Goal: Task Accomplishment & Management: Manage account settings

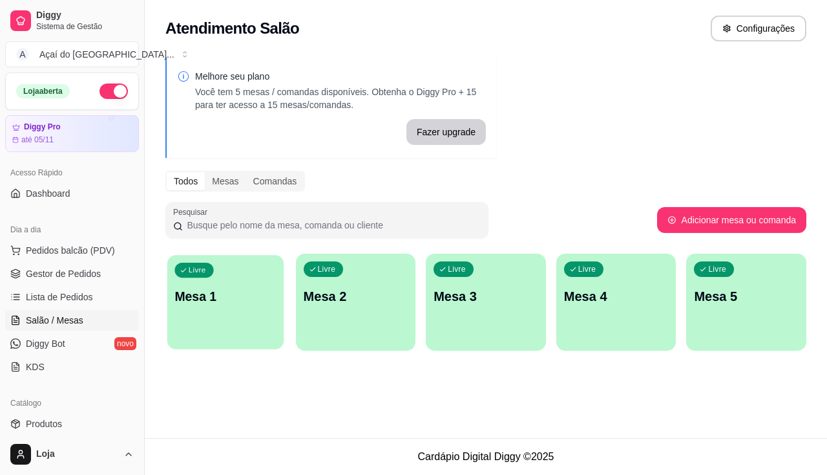
click at [188, 314] on div "Livre Mesa 1" at bounding box center [225, 294] width 116 height 79
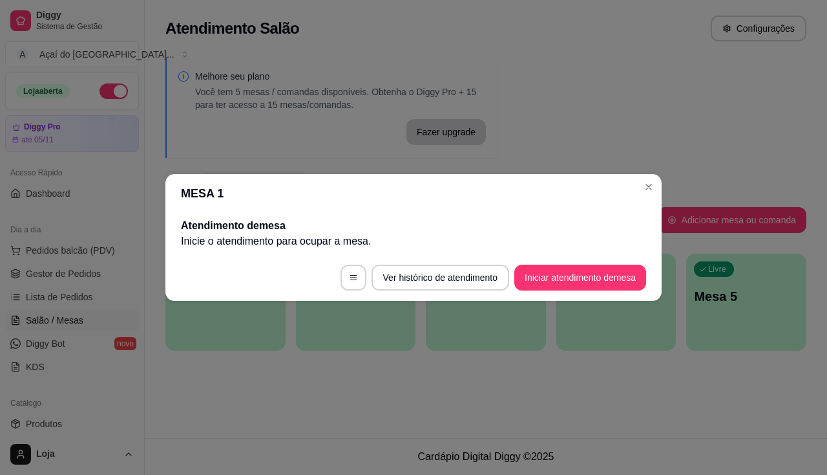
click at [593, 272] on button "Iniciar atendimento de mesa" at bounding box center [581, 277] width 132 height 26
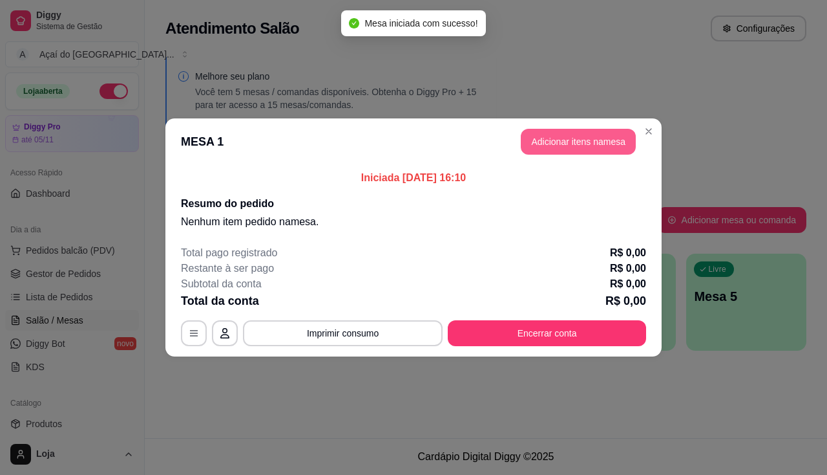
click at [610, 148] on button "Adicionar itens na mesa" at bounding box center [578, 142] width 115 height 26
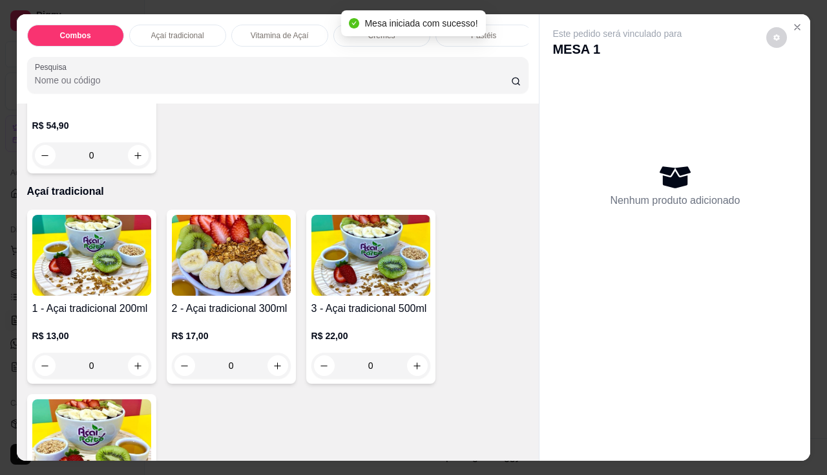
scroll to position [517, 0]
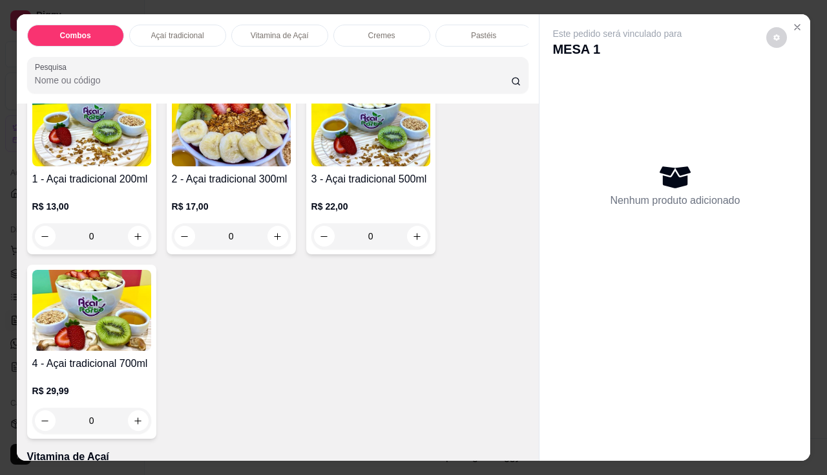
click at [337, 149] on img at bounding box center [371, 125] width 119 height 81
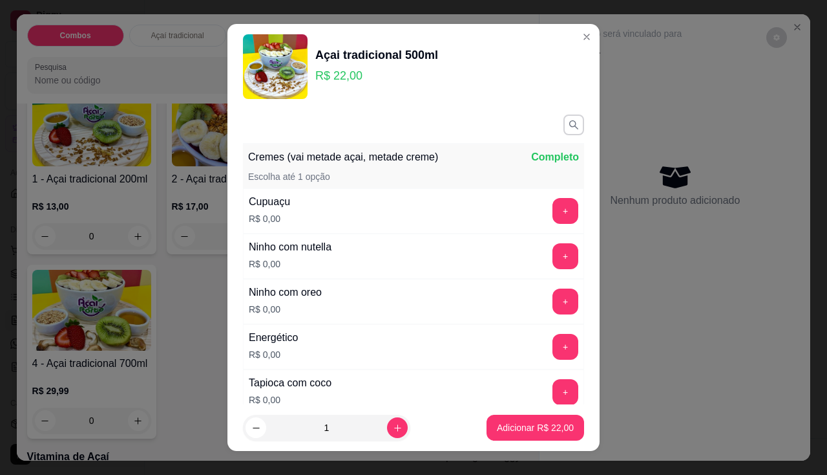
scroll to position [194, 0]
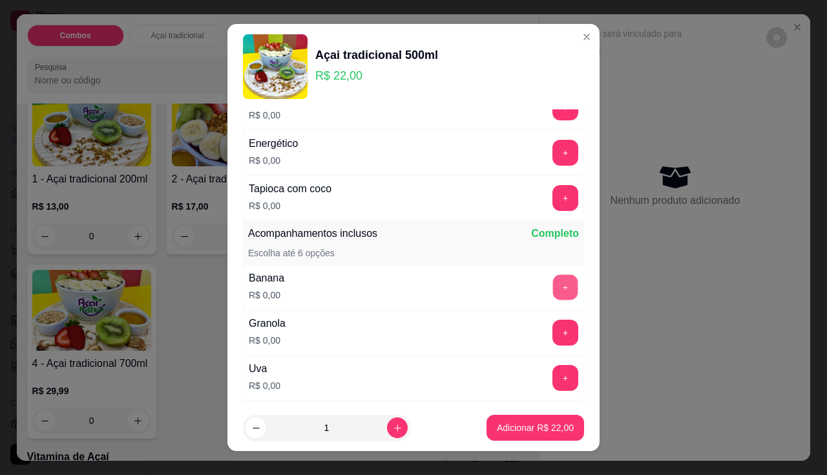
click at [553, 293] on button "+" at bounding box center [565, 286] width 25 height 25
click at [553, 325] on button "+" at bounding box center [565, 331] width 25 height 25
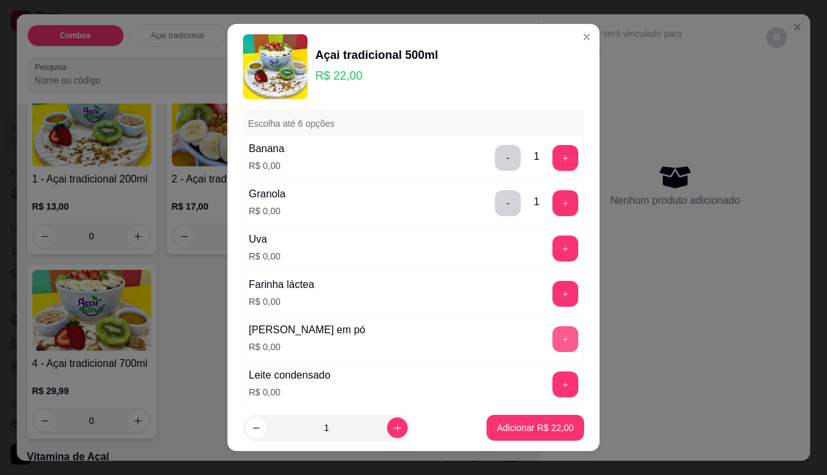
click at [553, 343] on button "+" at bounding box center [566, 339] width 26 height 26
click at [553, 390] on button "+" at bounding box center [565, 383] width 25 height 25
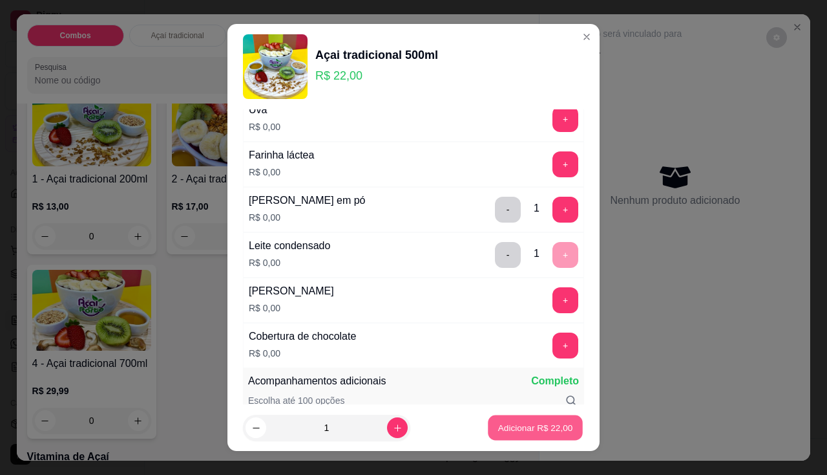
click at [536, 439] on button "Adicionar R$ 22,00" at bounding box center [535, 427] width 95 height 25
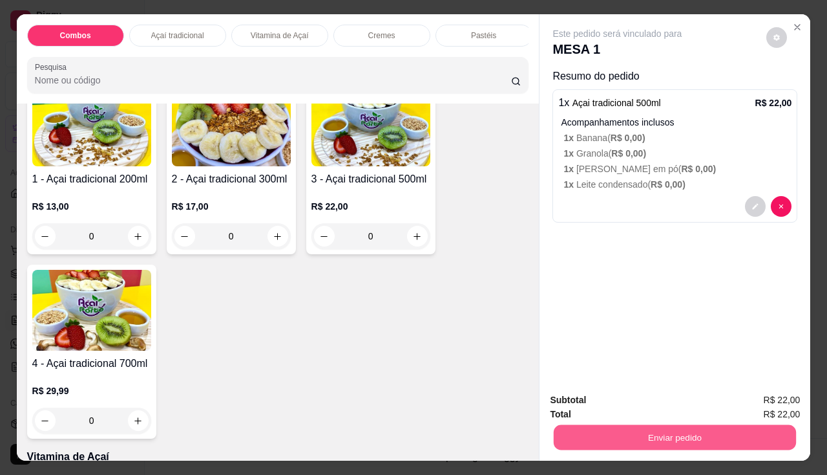
click at [634, 440] on button "Enviar pedido" at bounding box center [675, 437] width 242 height 25
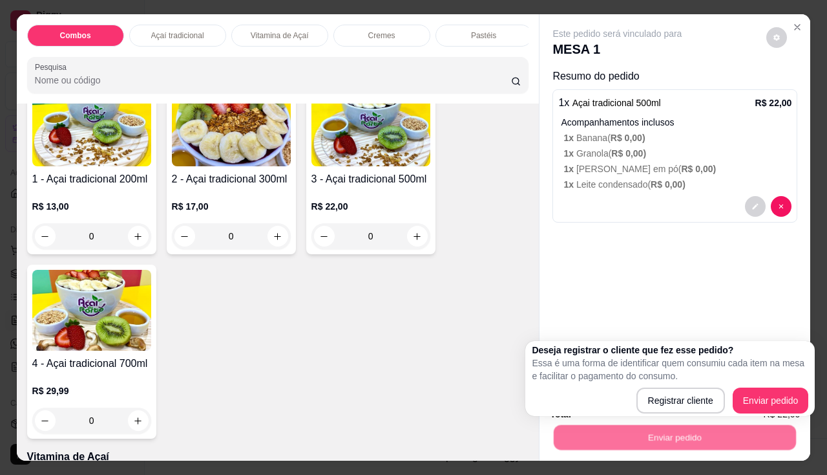
click at [732, 399] on div "Registrar cliente Enviar pedido" at bounding box center [670, 400] width 277 height 26
drag, startPoint x: 732, startPoint y: 399, endPoint x: 749, endPoint y: 401, distance: 16.9
click at [747, 400] on div "Registrar cliente Enviar pedido" at bounding box center [670, 400] width 277 height 26
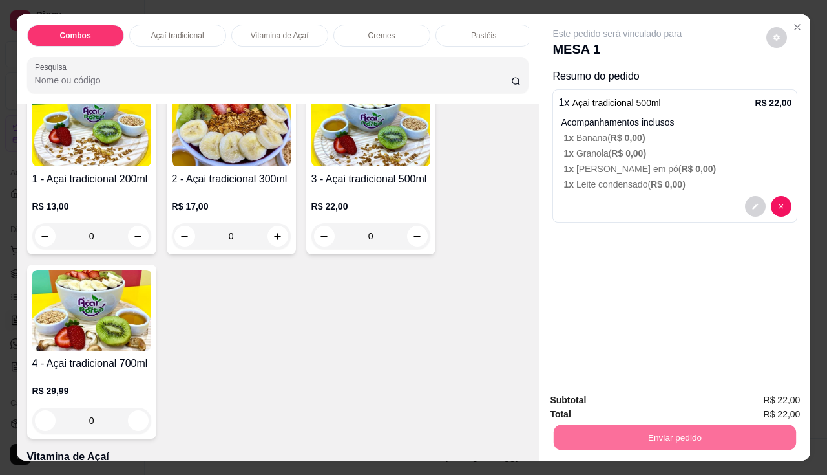
click at [749, 401] on button "Enviar pedido" at bounding box center [767, 401] width 71 height 24
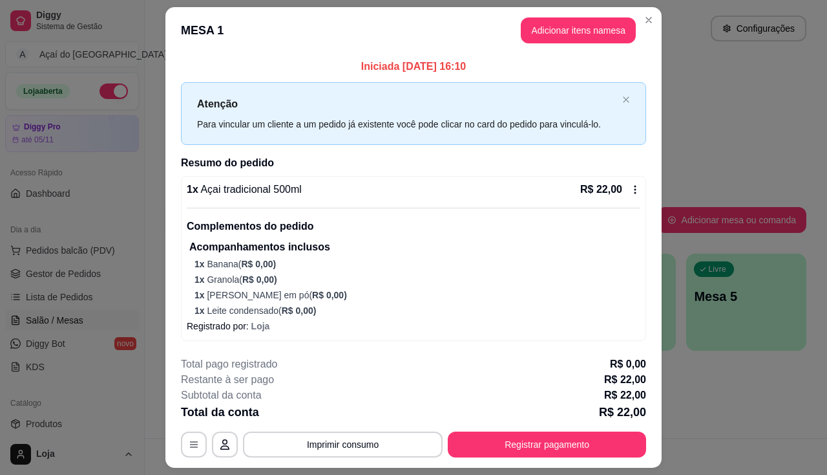
click at [359, 438] on button "Imprimir consumo" at bounding box center [343, 444] width 200 height 26
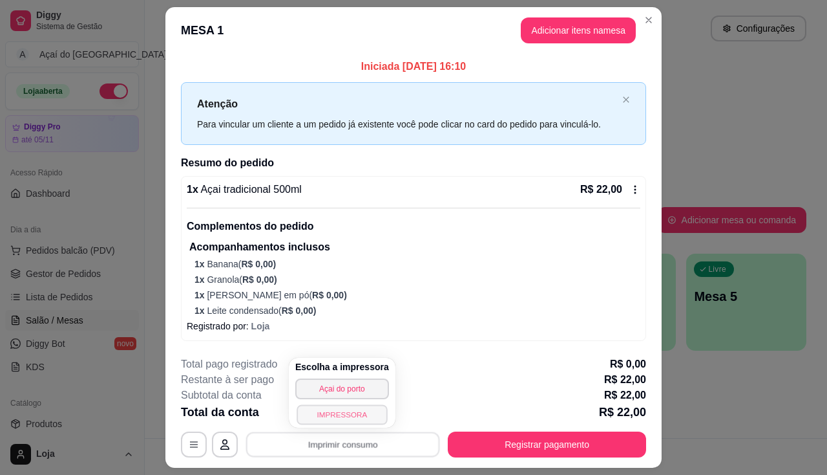
click at [333, 417] on button "IMPRESSORA" at bounding box center [342, 414] width 91 height 20
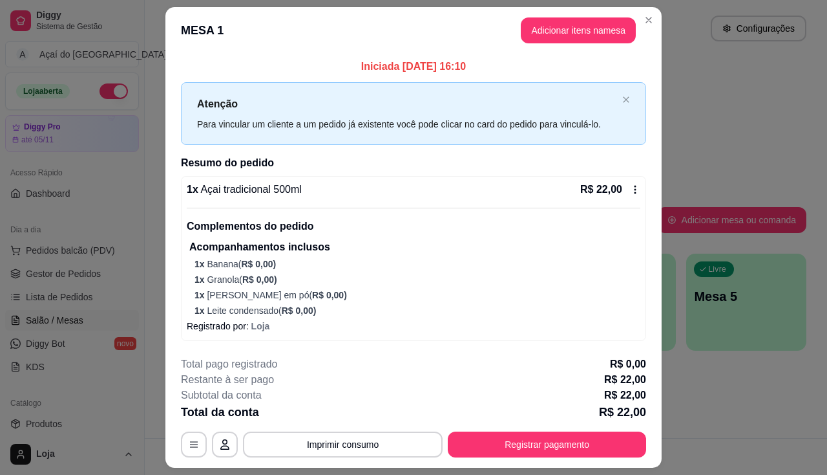
click at [335, 412] on div "Total da conta R$ 22,00" at bounding box center [413, 412] width 465 height 18
click at [333, 447] on button "Imprimir consumo" at bounding box center [343, 444] width 200 height 26
click at [339, 410] on button "IMPRESSORA" at bounding box center [341, 417] width 75 height 17
click at [338, 442] on button "Imprimir consumo" at bounding box center [343, 444] width 200 height 26
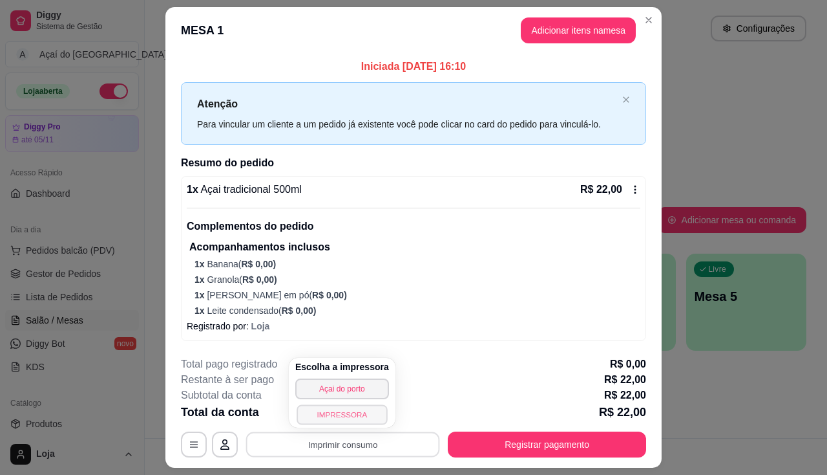
click at [334, 410] on button "IMPRESSORA" at bounding box center [342, 414] width 91 height 20
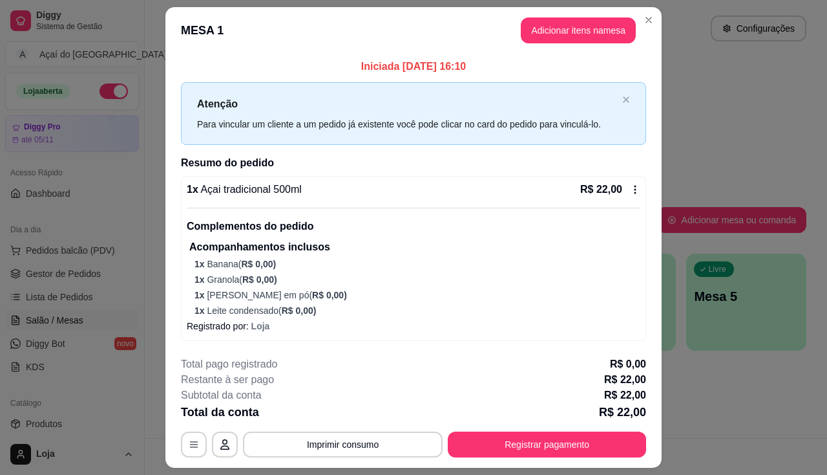
click at [592, 458] on footer "**********" at bounding box center [413, 407] width 496 height 122
click at [584, 432] on button "Registrar pagamento" at bounding box center [547, 444] width 193 height 25
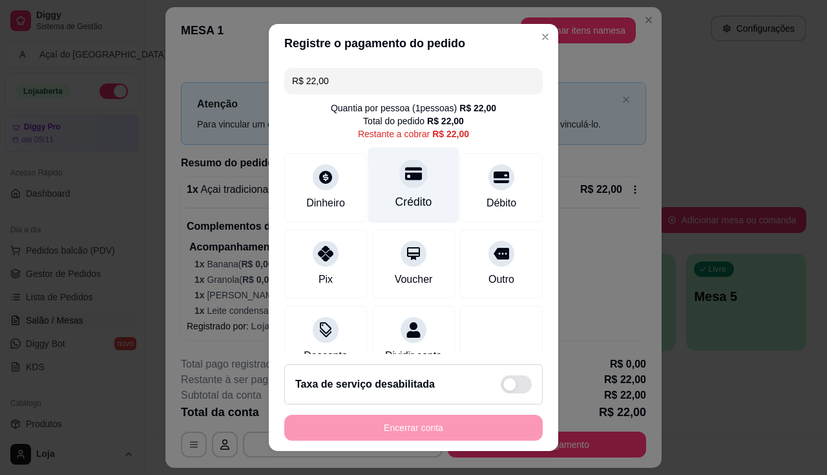
click at [409, 185] on div "Crédito" at bounding box center [413, 185] width 91 height 76
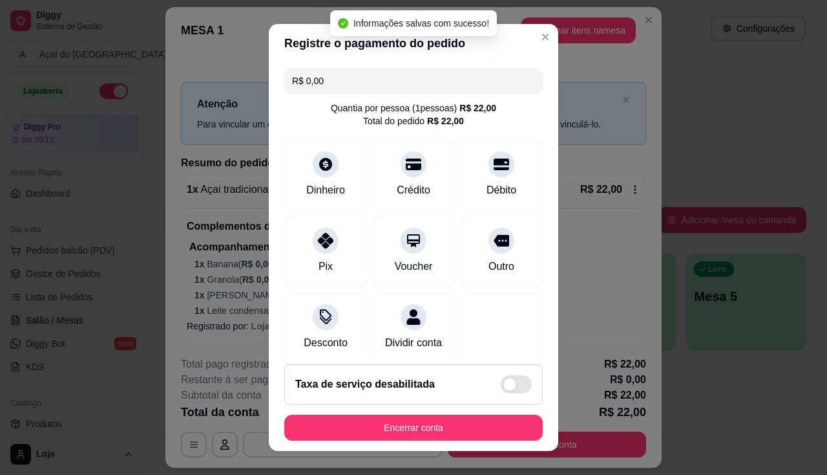
type input "R$ 0,00"
click at [415, 444] on footer "Taxa de serviço desabilitada Encerrar conta" at bounding box center [414, 402] width 290 height 97
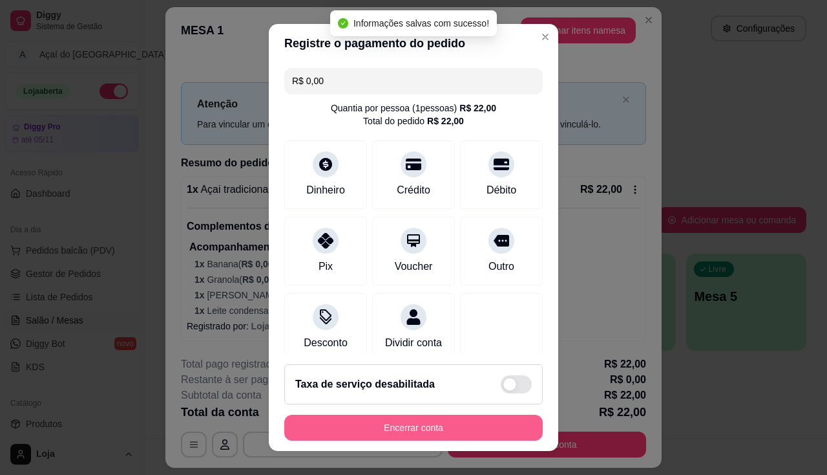
click at [415, 431] on button "Encerrar conta" at bounding box center [413, 427] width 259 height 26
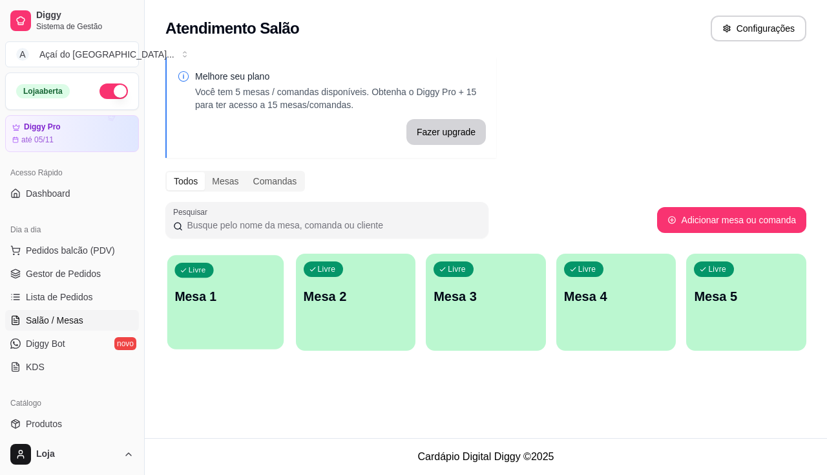
click at [213, 308] on div "Livre Mesa 1" at bounding box center [225, 294] width 116 height 79
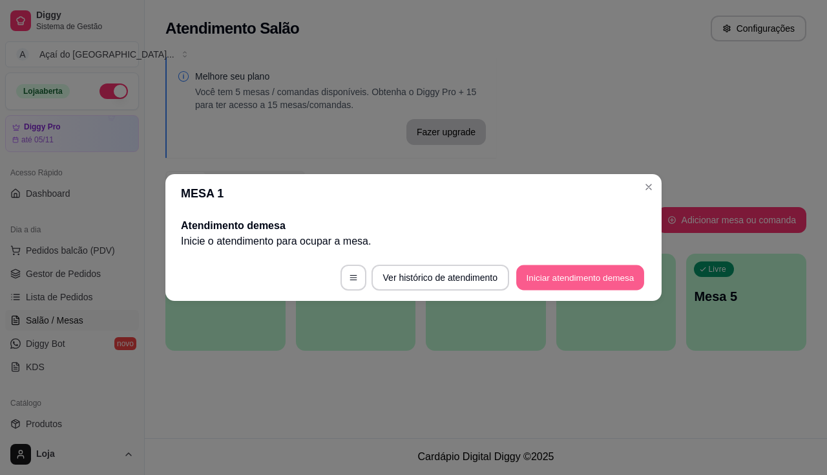
click at [548, 270] on button "Iniciar atendimento de mesa" at bounding box center [581, 277] width 128 height 25
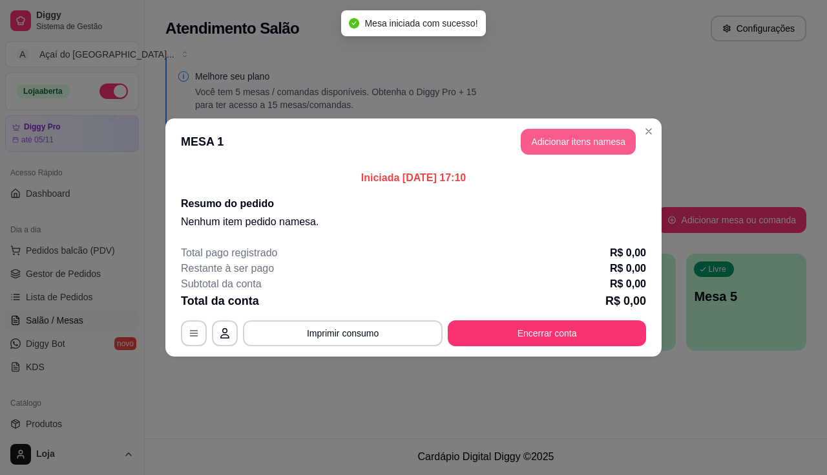
click at [563, 133] on button "Adicionar itens na mesa" at bounding box center [578, 142] width 115 height 26
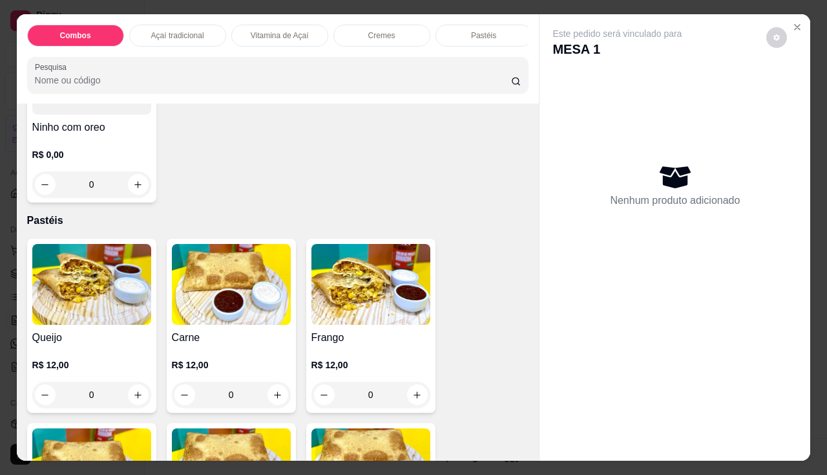
scroll to position [1487, 0]
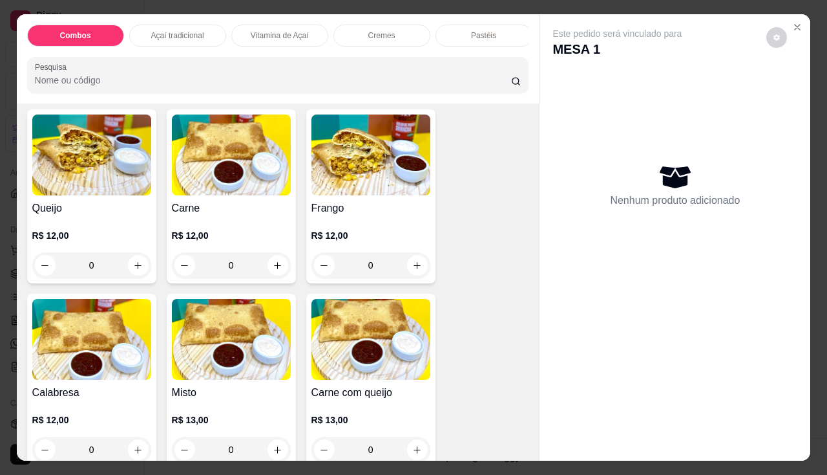
click at [208, 221] on div "R$ 12,00 0" at bounding box center [231, 247] width 119 height 62
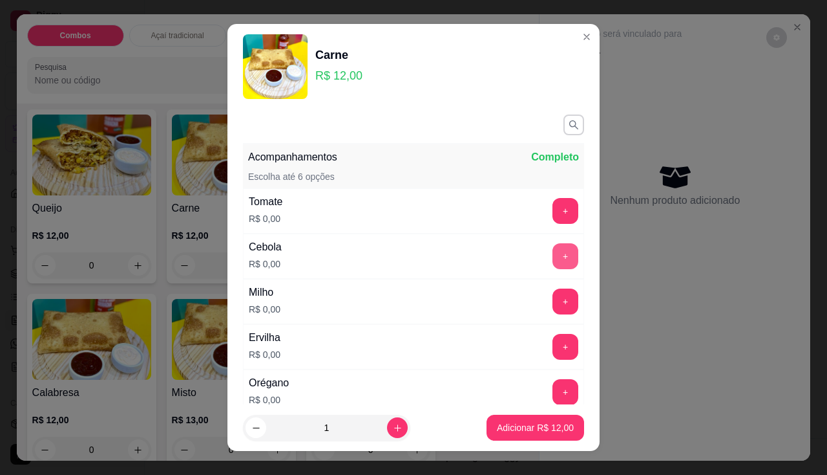
click at [553, 255] on button "+" at bounding box center [566, 256] width 26 height 26
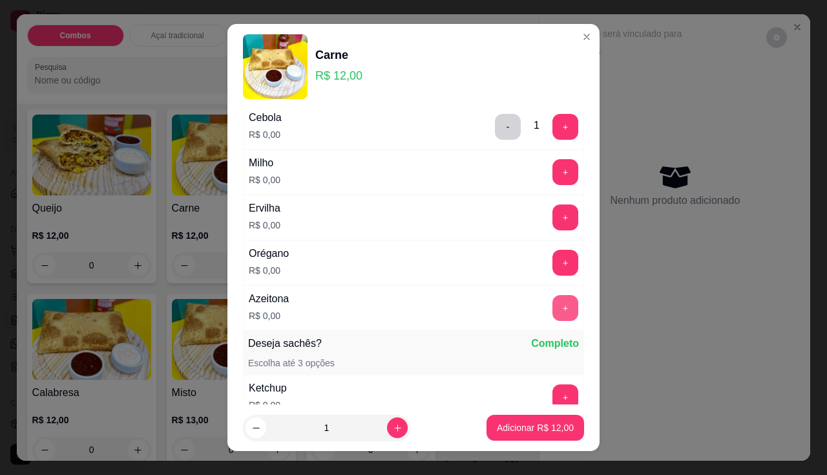
scroll to position [194, 0]
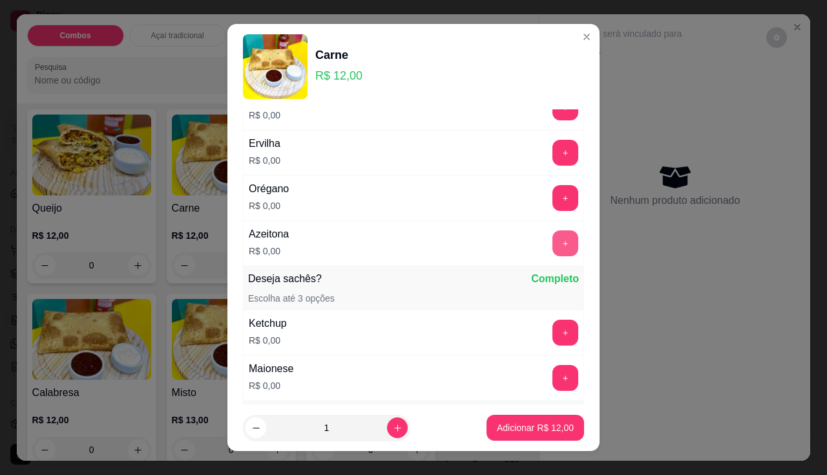
click at [553, 243] on button "+" at bounding box center [566, 243] width 26 height 26
click at [527, 423] on p "Adicionar R$ 12,00" at bounding box center [535, 427] width 77 height 13
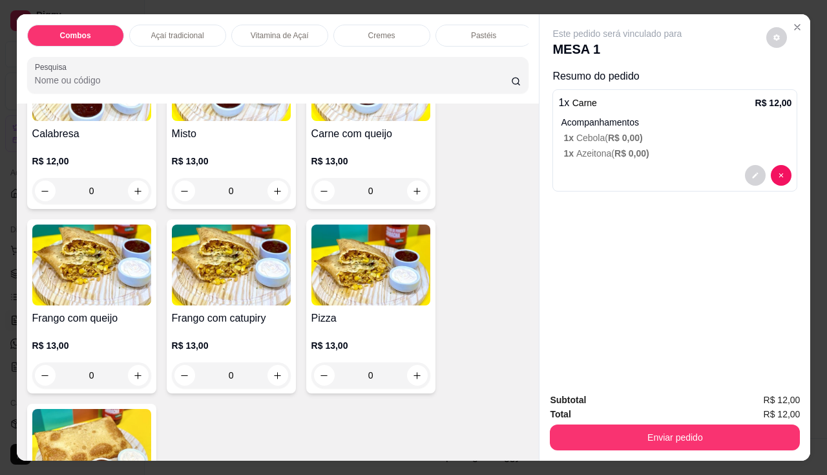
scroll to position [1810, 0]
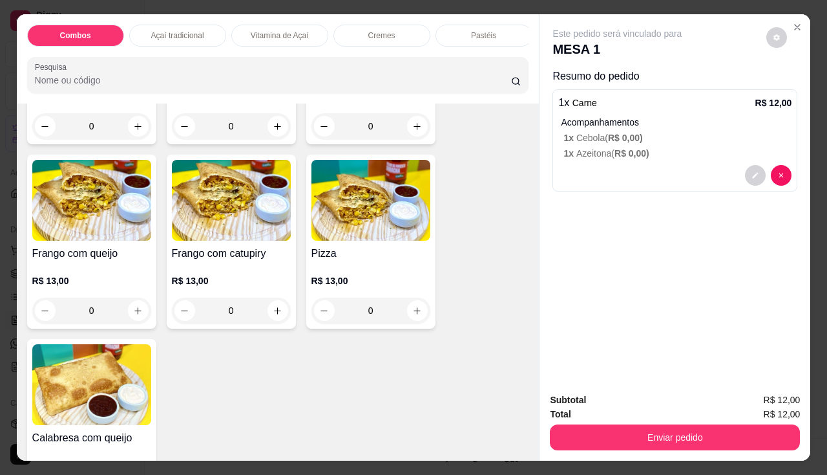
click at [91, 215] on img at bounding box center [91, 200] width 119 height 81
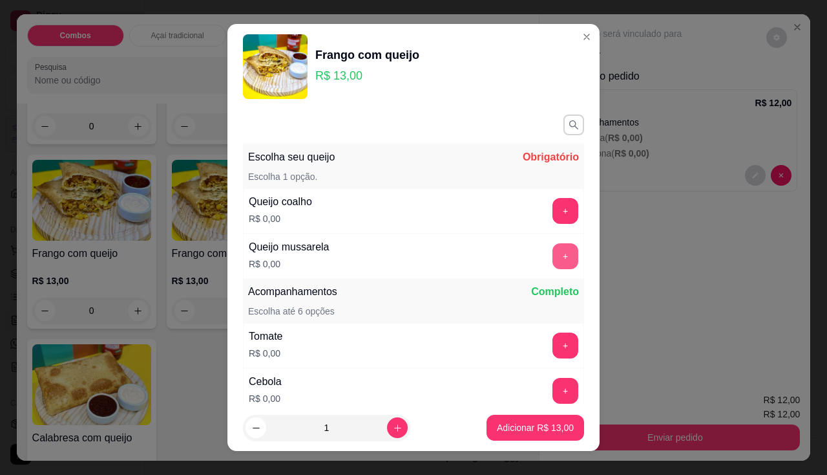
click at [553, 253] on button "+" at bounding box center [566, 256] width 26 height 26
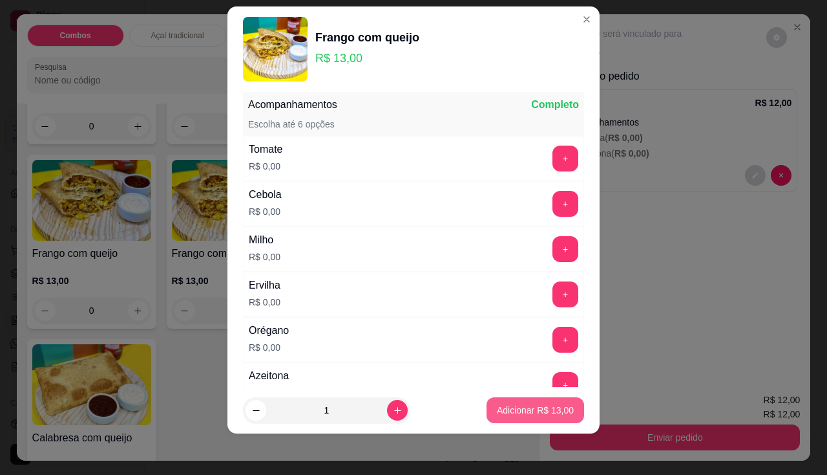
click at [544, 402] on button "Adicionar R$ 13,00" at bounding box center [536, 410] width 98 height 26
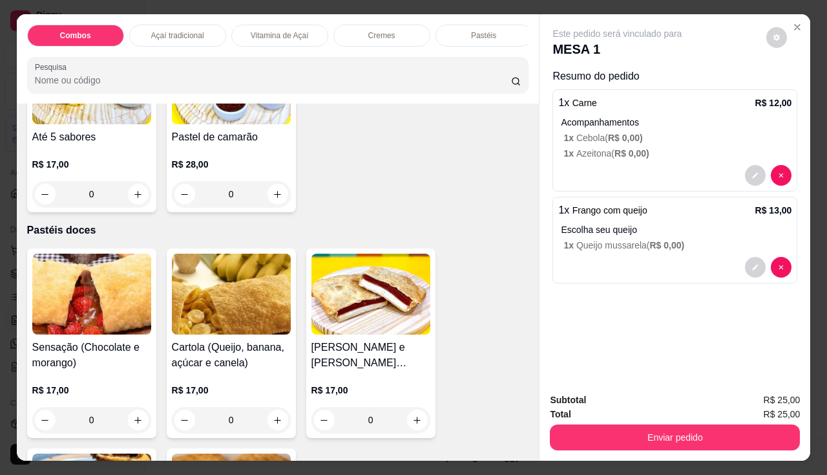
scroll to position [2521, 0]
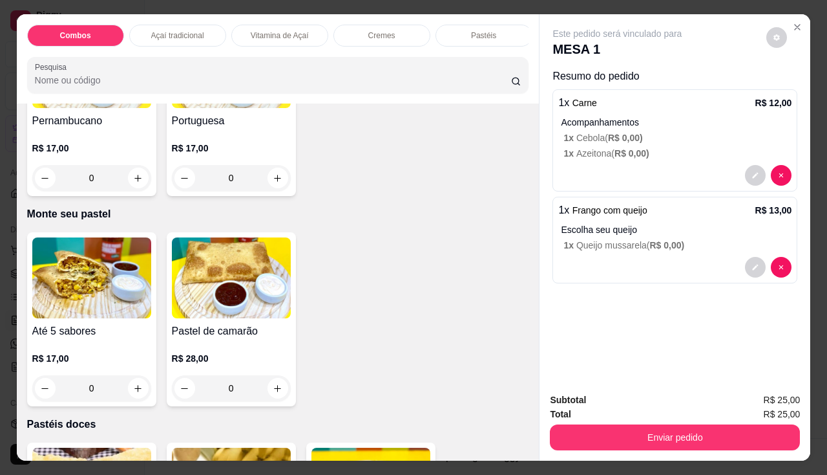
click at [105, 284] on img at bounding box center [91, 277] width 119 height 81
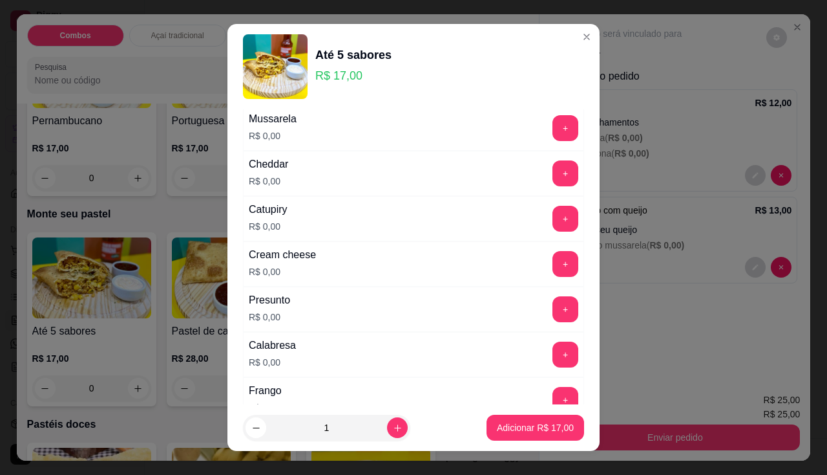
scroll to position [259, 0]
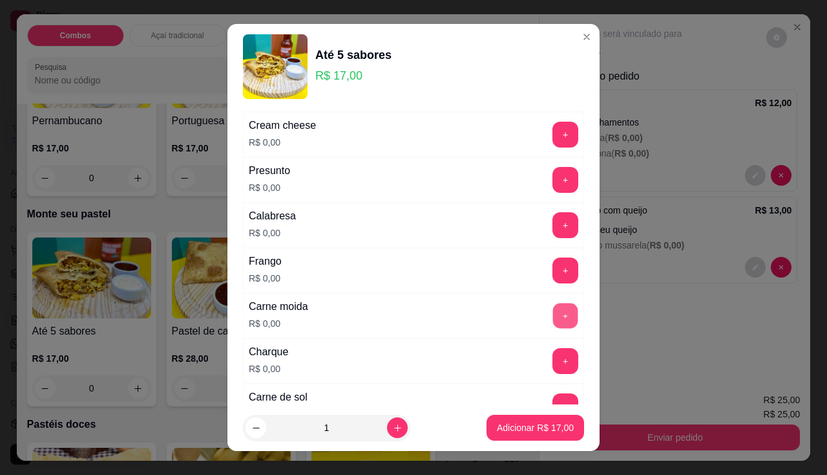
click at [553, 310] on button "+" at bounding box center [565, 315] width 25 height 25
click at [553, 219] on button "+" at bounding box center [565, 224] width 25 height 25
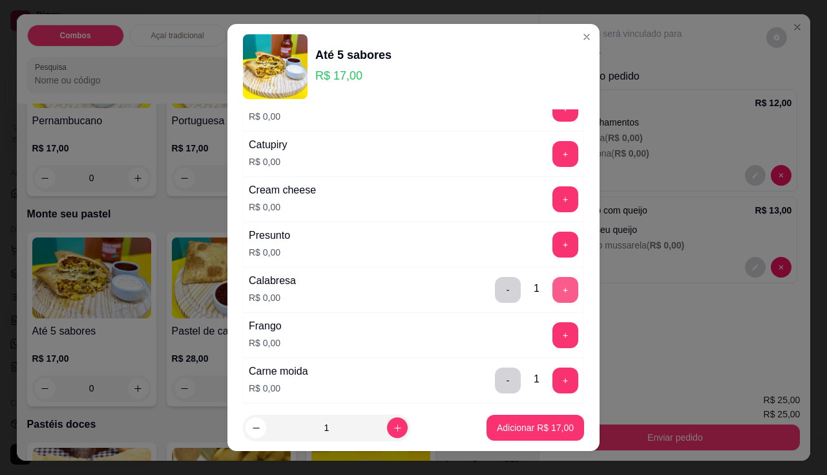
scroll to position [129, 0]
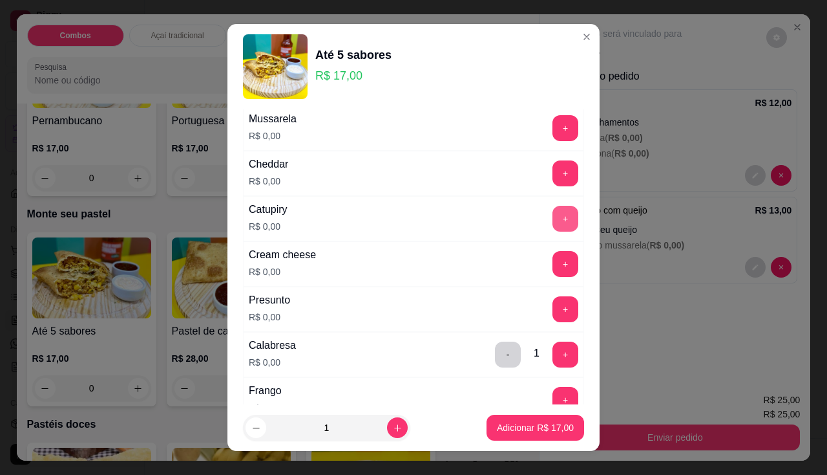
click at [553, 222] on button "+" at bounding box center [566, 219] width 26 height 26
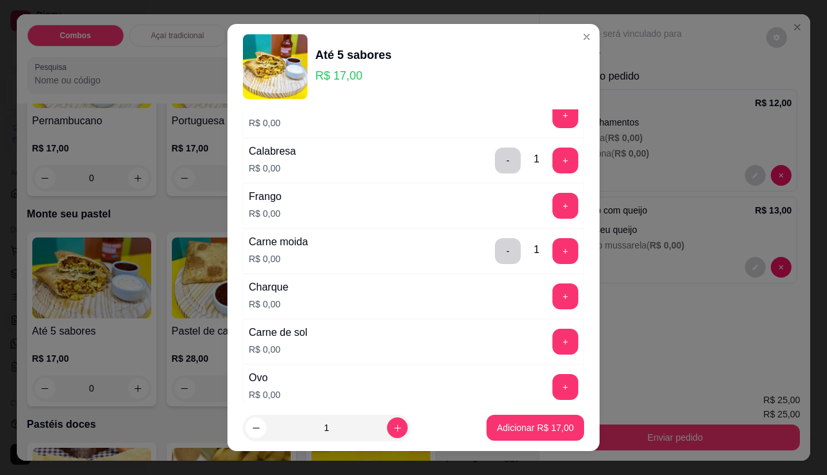
scroll to position [388, 0]
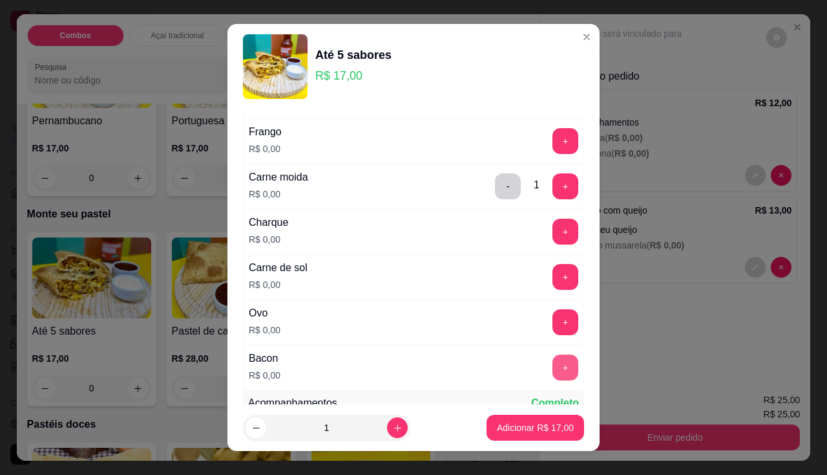
click at [553, 370] on button "+" at bounding box center [566, 367] width 26 height 26
click at [553, 310] on button "+" at bounding box center [565, 321] width 25 height 25
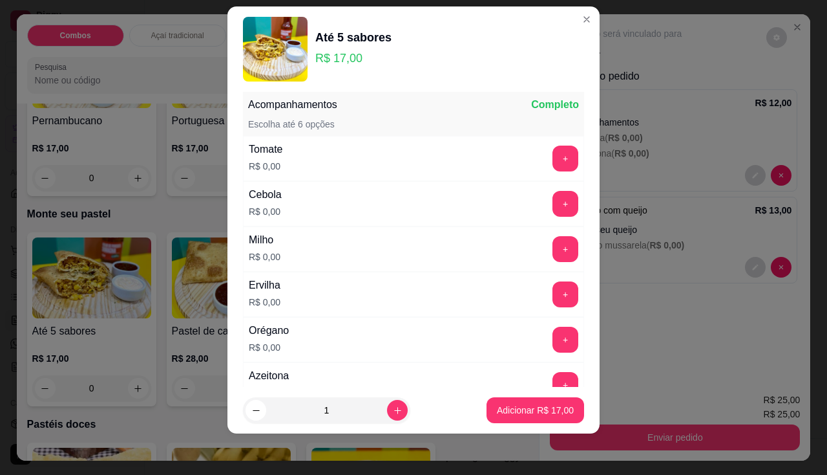
click at [540, 218] on div "Cebola R$ 0,00 +" at bounding box center [413, 203] width 341 height 45
click at [553, 204] on button "+" at bounding box center [566, 204] width 26 height 26
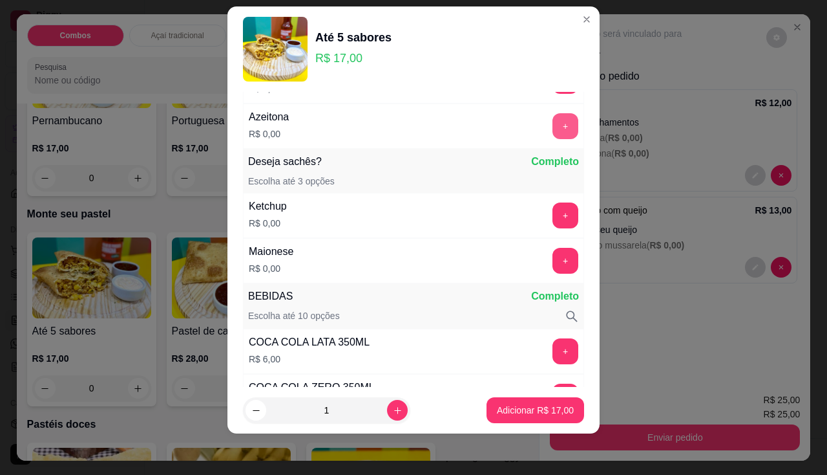
click at [553, 122] on button "+" at bounding box center [566, 126] width 26 height 26
click at [551, 419] on button "Adicionar R$ 17,00" at bounding box center [536, 410] width 98 height 26
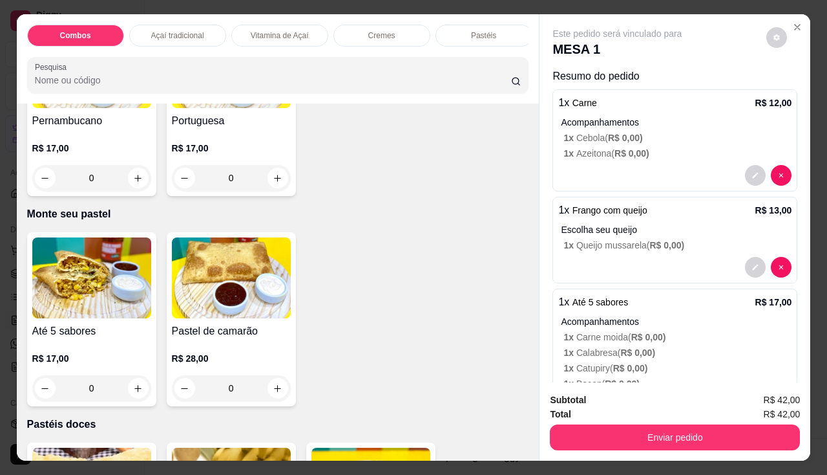
scroll to position [122, 0]
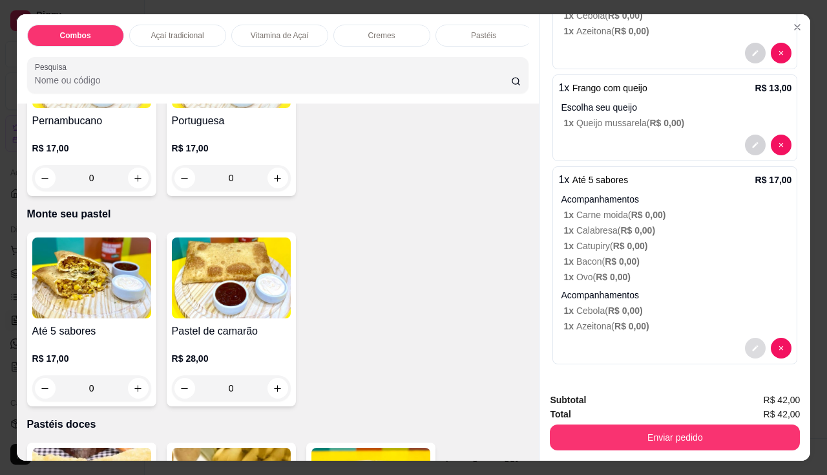
click at [752, 345] on icon "decrease-product-quantity" at bounding box center [756, 348] width 8 height 8
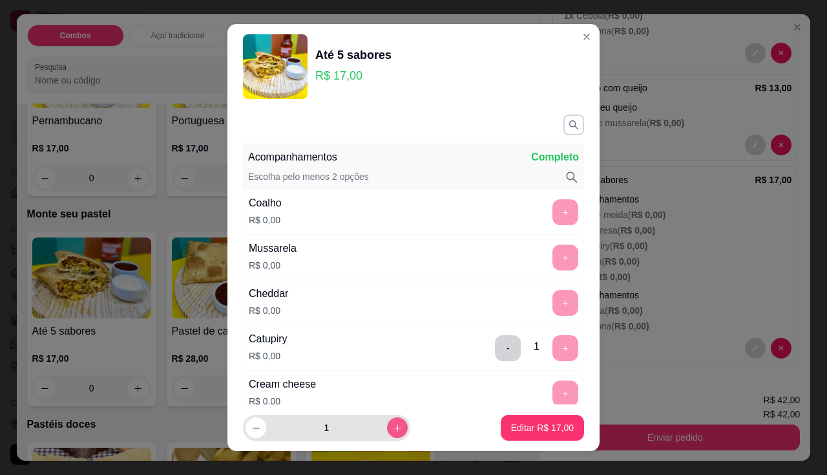
click at [394, 427] on icon "increase-product-quantity" at bounding box center [397, 427] width 7 height 7
type input "2"
click at [553, 425] on p "Editar R$ 34,00" at bounding box center [542, 427] width 63 height 13
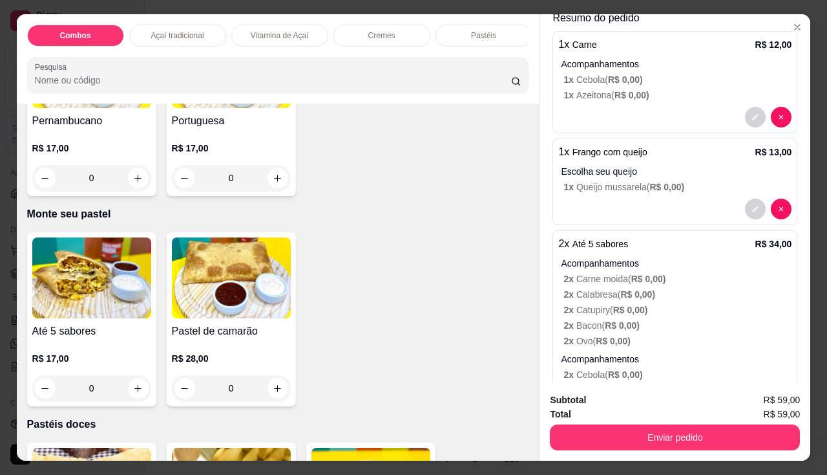
scroll to position [0, 0]
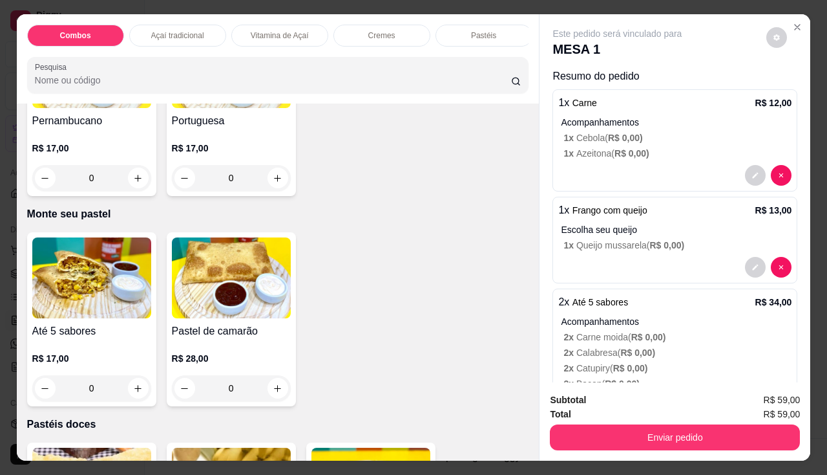
click at [628, 421] on div "Enviar pedido" at bounding box center [675, 435] width 250 height 29
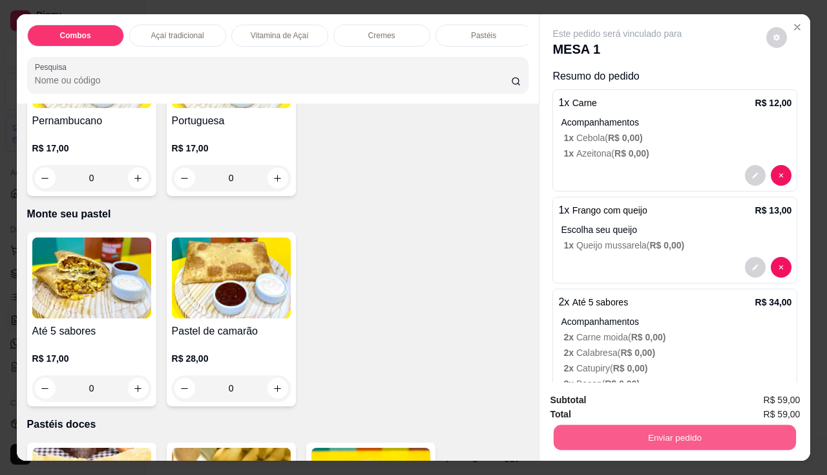
click at [630, 425] on button "Enviar pedido" at bounding box center [675, 437] width 242 height 25
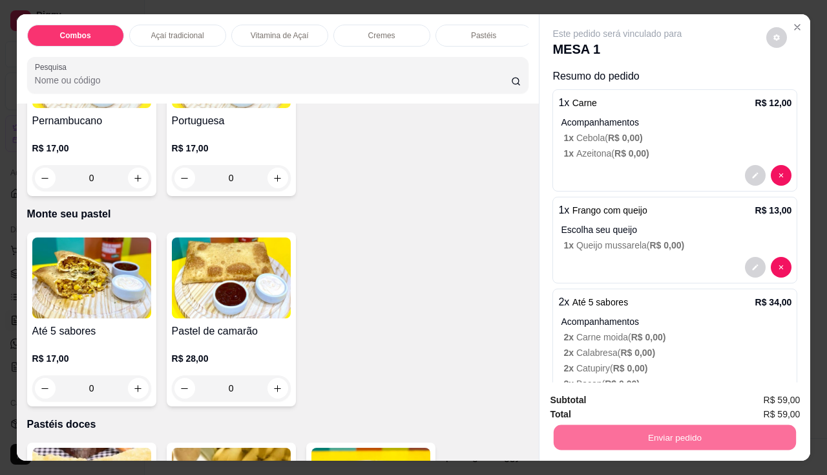
click at [771, 409] on button "Enviar pedido" at bounding box center [767, 401] width 73 height 25
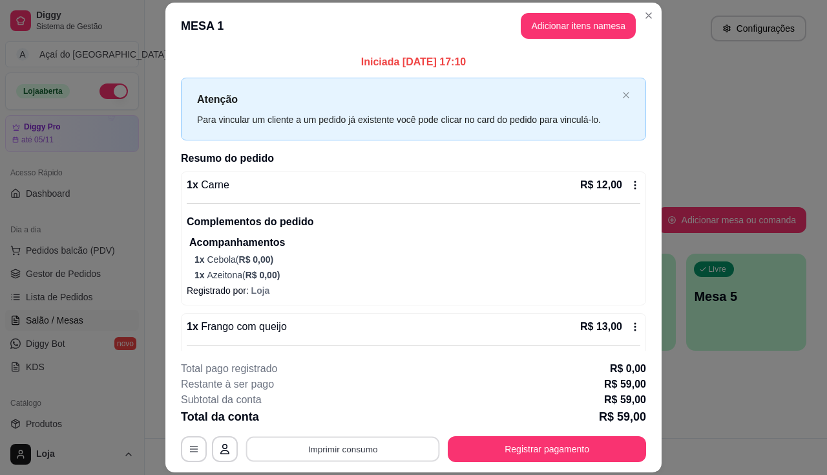
click at [320, 453] on button "Imprimir consumo" at bounding box center [343, 448] width 194 height 25
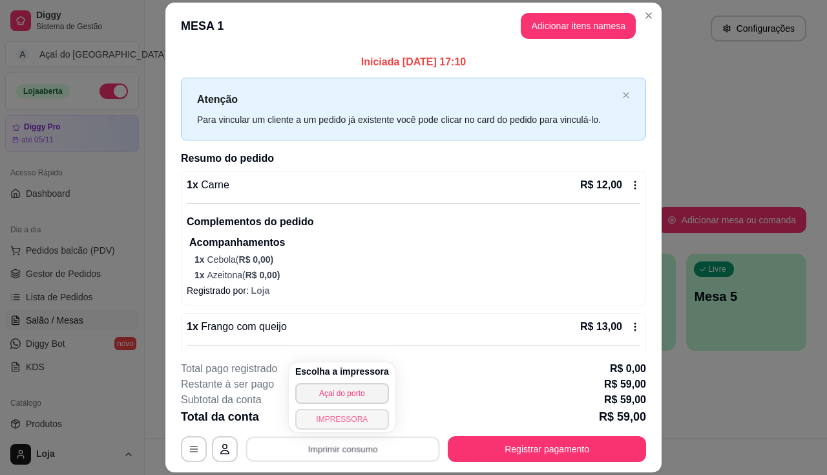
click at [345, 413] on button "IMPRESSORA" at bounding box center [342, 419] width 94 height 21
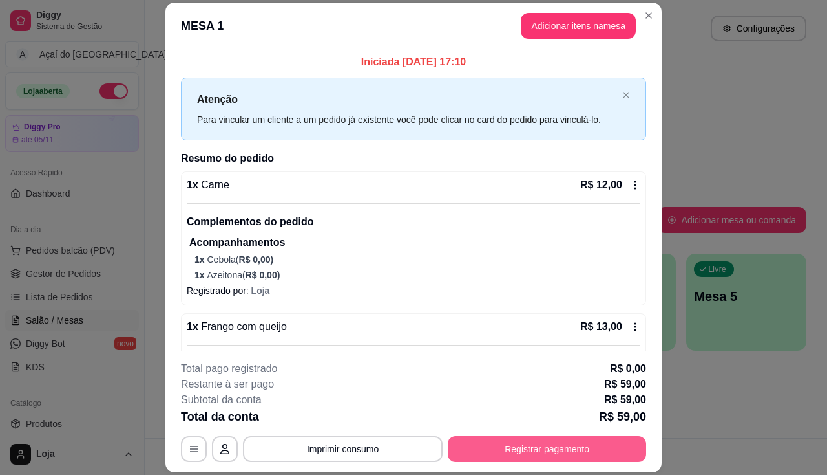
click at [601, 446] on button "Registrar pagamento" at bounding box center [547, 449] width 198 height 26
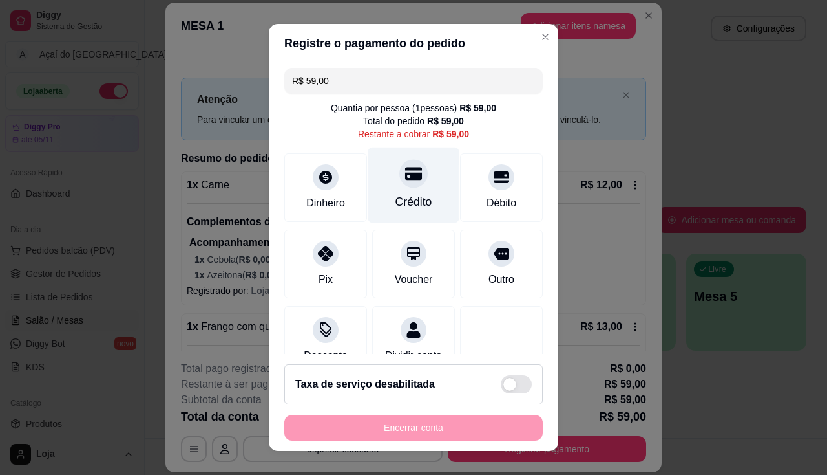
click at [396, 198] on div "Crédito" at bounding box center [414, 201] width 37 height 17
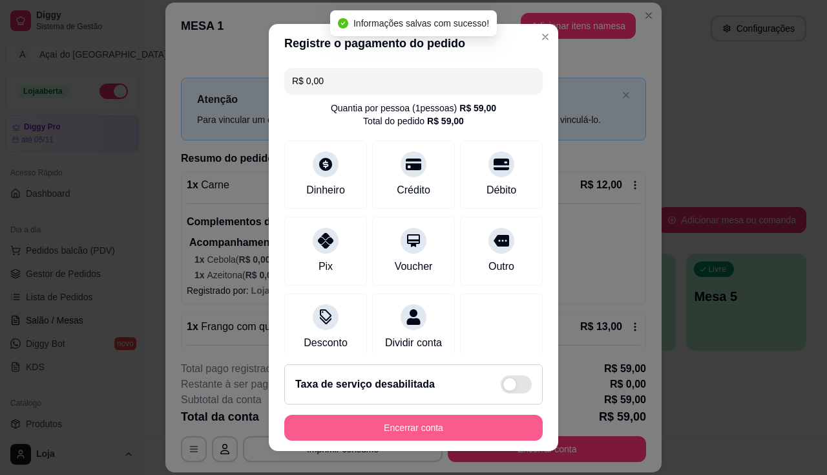
type input "R$ 0,00"
click at [459, 422] on button "Encerrar conta" at bounding box center [413, 427] width 259 height 26
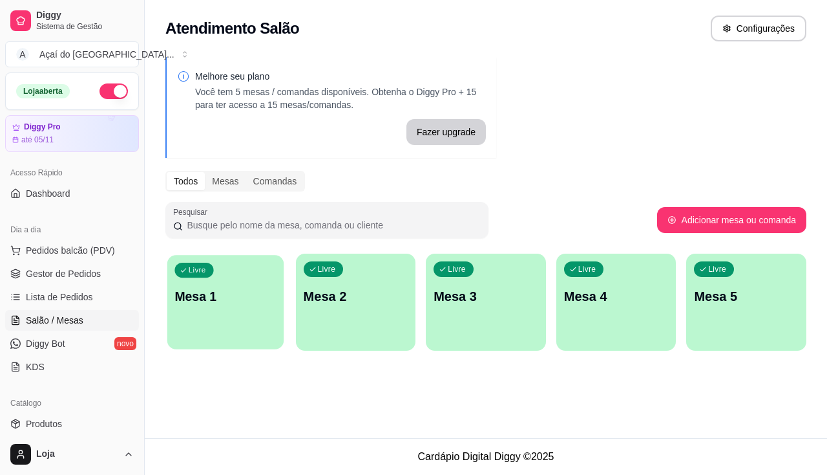
click at [210, 298] on p "Mesa 1" at bounding box center [225, 296] width 101 height 17
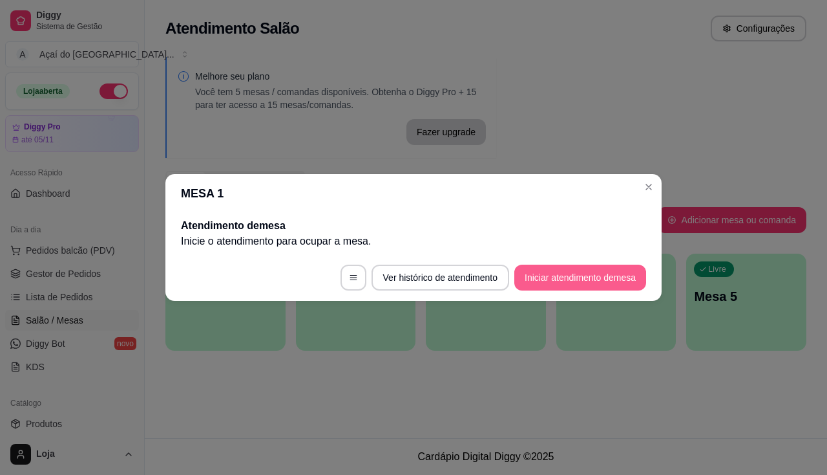
click at [581, 270] on button "Iniciar atendimento de mesa" at bounding box center [581, 277] width 132 height 26
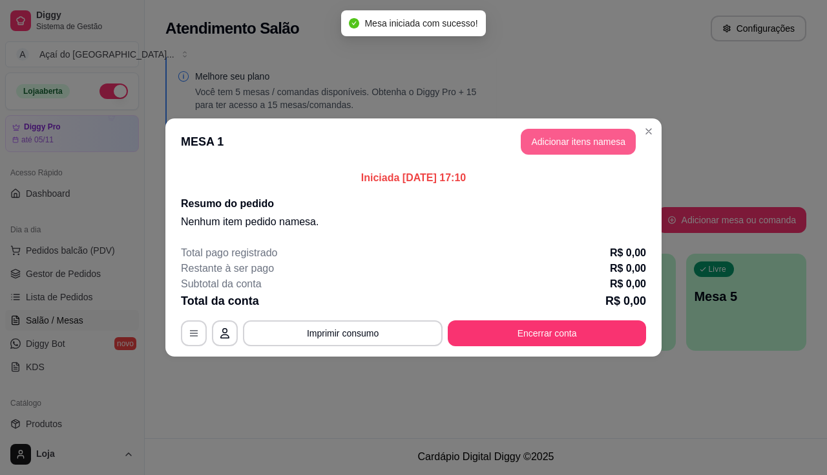
click at [546, 149] on button "Adicionar itens na mesa" at bounding box center [578, 142] width 115 height 26
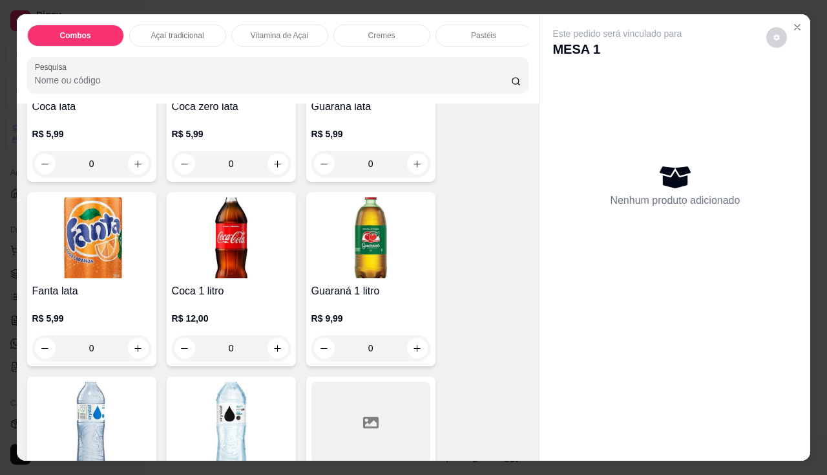
scroll to position [3879, 0]
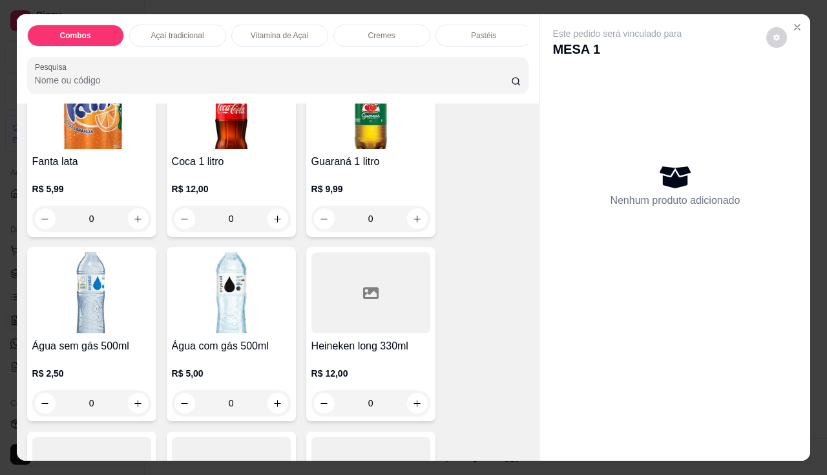
click at [242, 332] on img at bounding box center [231, 292] width 119 height 81
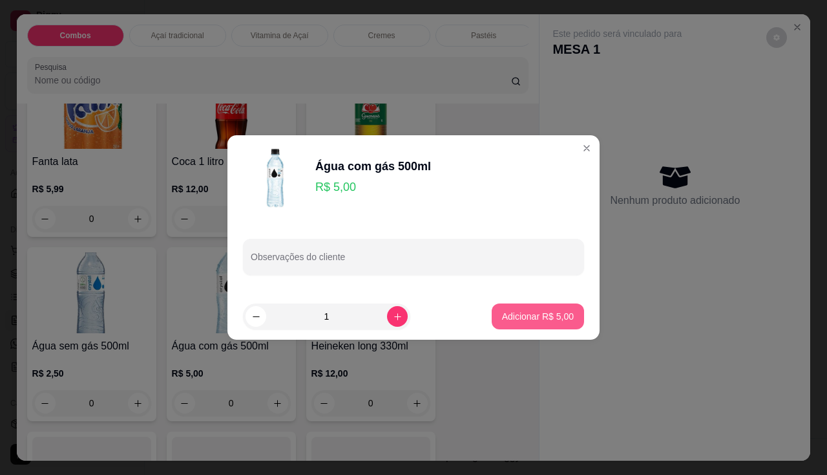
click at [517, 315] on p "Adicionar R$ 5,00" at bounding box center [538, 316] width 72 height 13
type input "1"
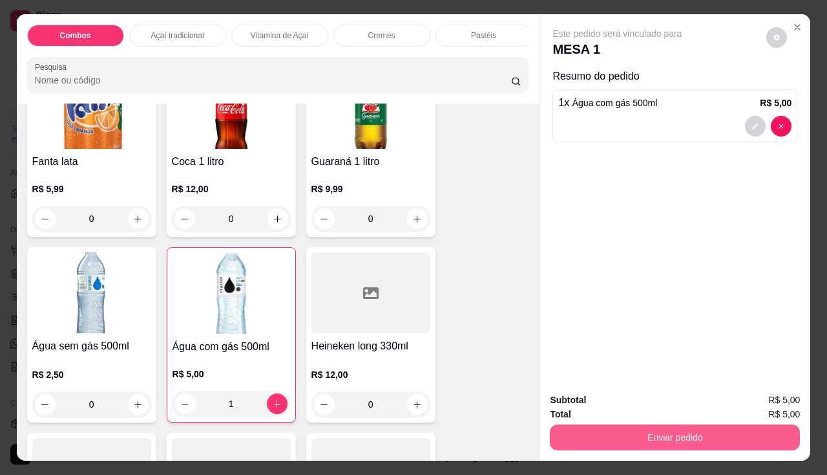
click at [577, 433] on button "Enviar pedido" at bounding box center [675, 437] width 250 height 26
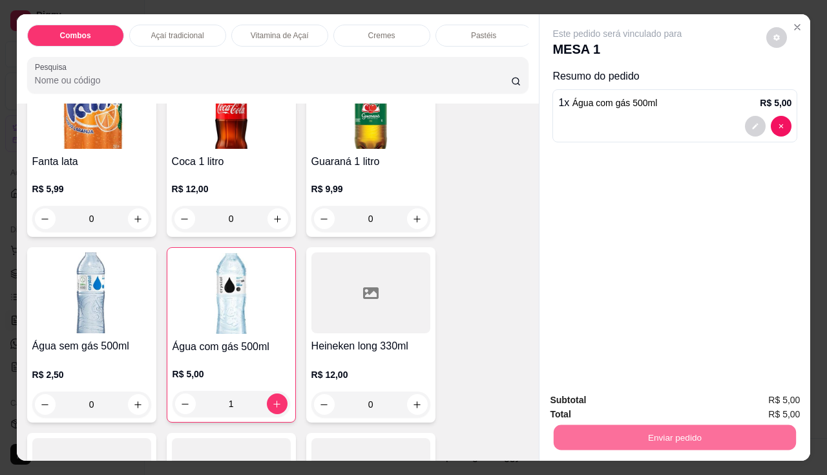
click at [763, 400] on button "Enviar pedido" at bounding box center [767, 401] width 71 height 24
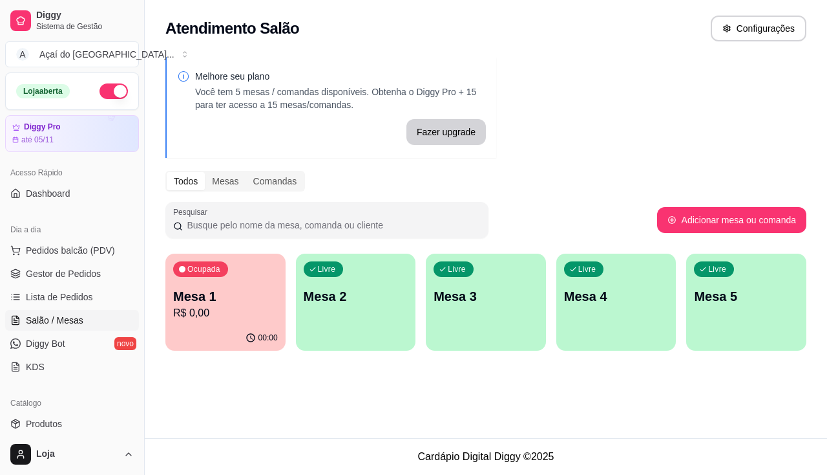
click at [243, 300] on p "Mesa 1" at bounding box center [225, 296] width 105 height 18
